Goal: Information Seeking & Learning: Check status

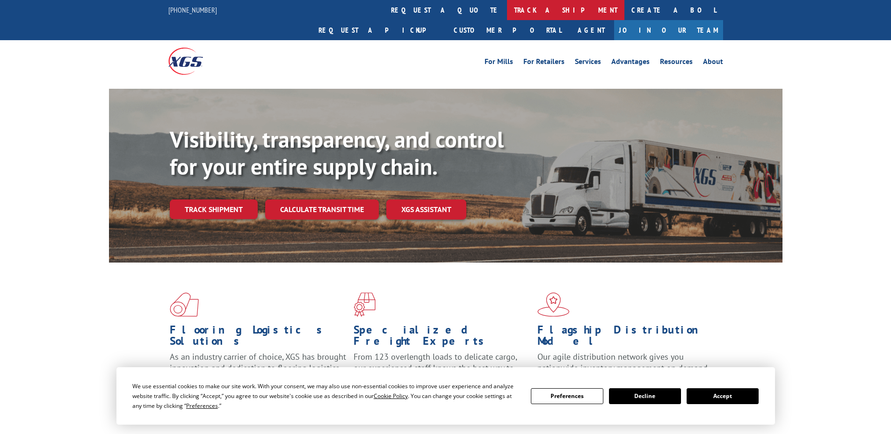
click at [507, 8] on link "track a shipment" at bounding box center [565, 10] width 117 height 20
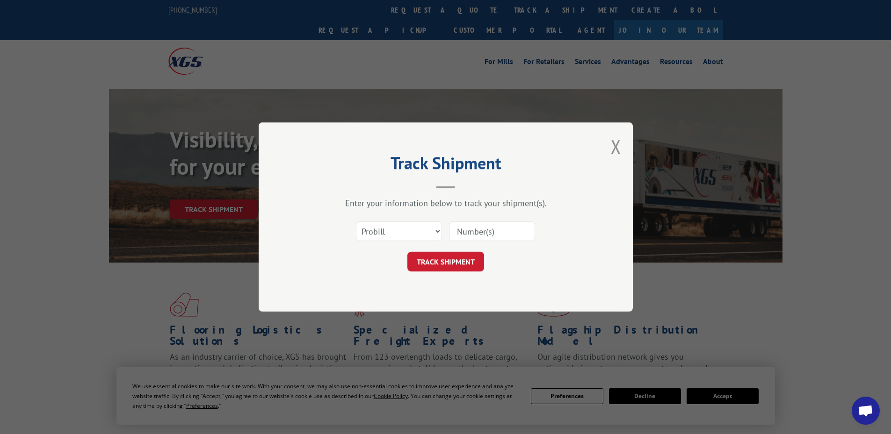
click at [472, 232] on input at bounding box center [492, 232] width 86 height 20
paste input "1817951"
type input "1817951"
click at [460, 259] on button "TRACK SHIPMENT" at bounding box center [445, 262] width 77 height 20
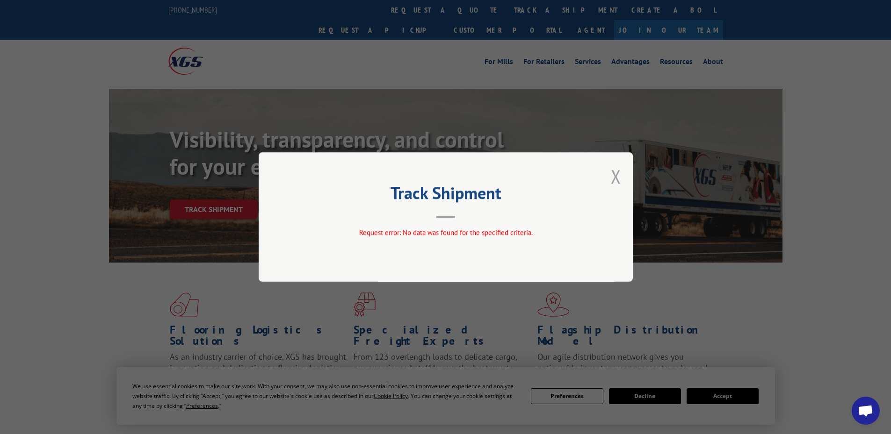
click at [617, 177] on button "Close modal" at bounding box center [616, 176] width 10 height 25
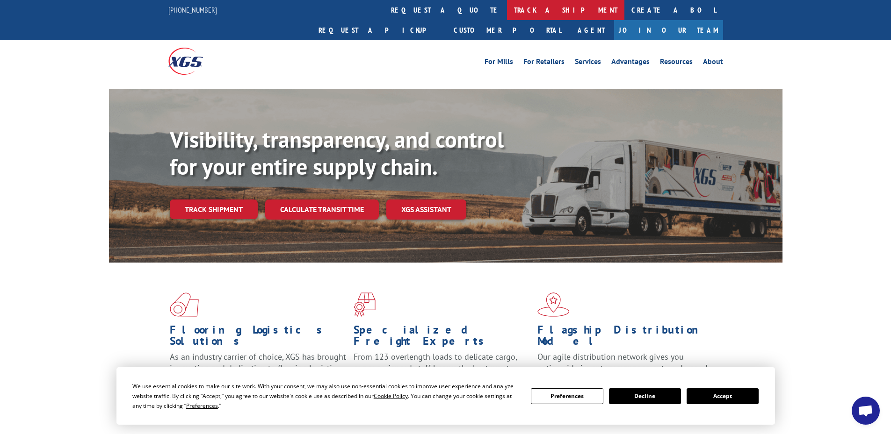
click at [507, 8] on link "track a shipment" at bounding box center [565, 10] width 117 height 20
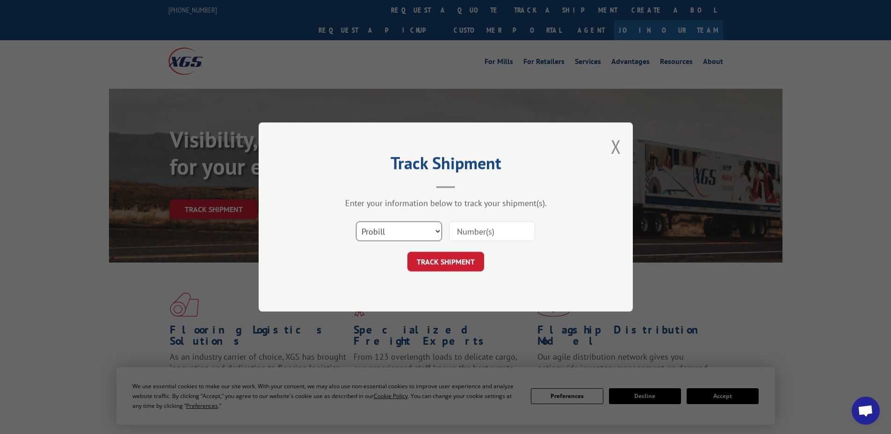
click at [430, 233] on select "Select category... Probill BOL PO" at bounding box center [399, 232] width 86 height 20
select select "bol"
click at [356, 222] on select "Select category... Probill BOL PO" at bounding box center [399, 232] width 86 height 20
click at [468, 229] on input at bounding box center [492, 232] width 86 height 20
paste input "03015134006290994"
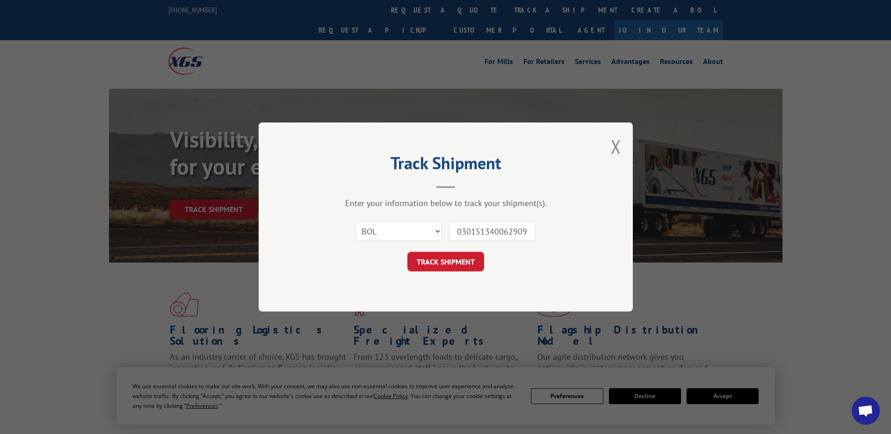
scroll to position [0, 10]
type input "03015134006290994"
click at [464, 262] on button "TRACK SHIPMENT" at bounding box center [445, 262] width 77 height 20
